Goal: Task Accomplishment & Management: Manage account settings

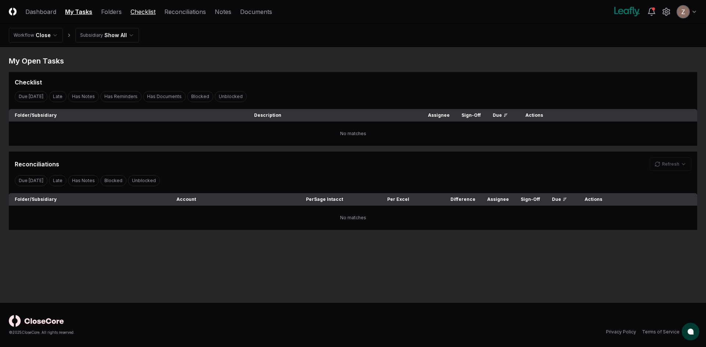
click at [149, 11] on link "Checklist" at bounding box center [142, 11] width 25 height 9
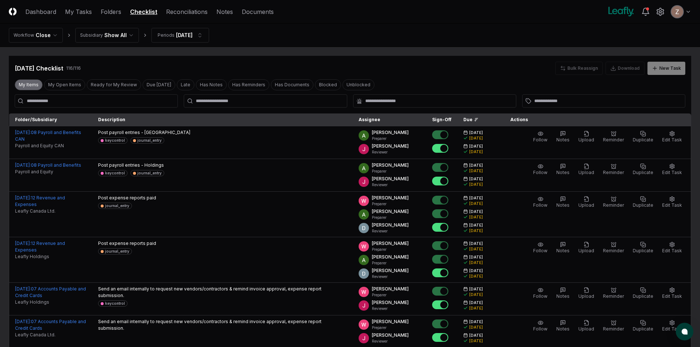
click at [40, 84] on button "My Items" at bounding box center [29, 84] width 28 height 11
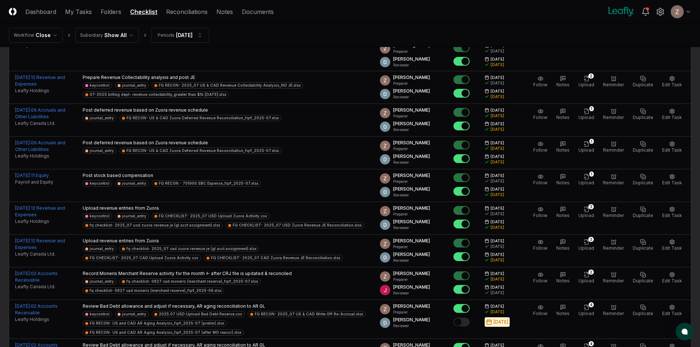
scroll to position [124, 0]
